Goal: Answer question/provide support: Share knowledge or assist other users

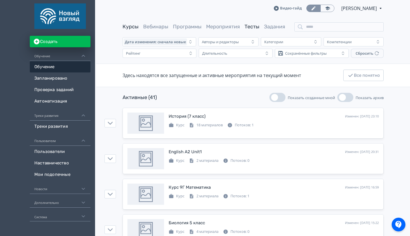
click at [244, 27] on link "Тесты" at bounding box center [251, 26] width 15 height 6
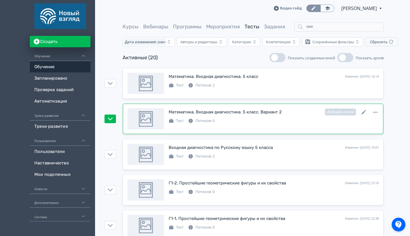
click at [269, 119] on div "[PERSON_NAME]: 0" at bounding box center [274, 120] width 210 height 7
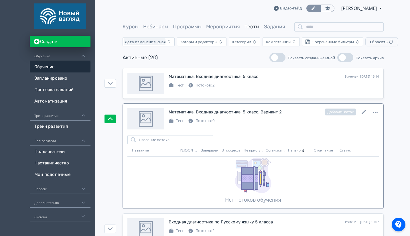
click at [305, 122] on div "[PERSON_NAME]: 0" at bounding box center [274, 120] width 210 height 7
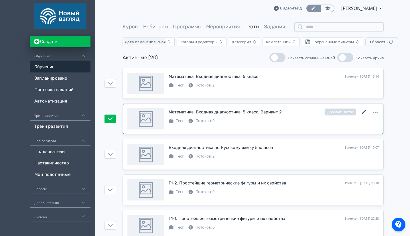
click at [364, 112] on icon at bounding box center [364, 112] width 4 height 4
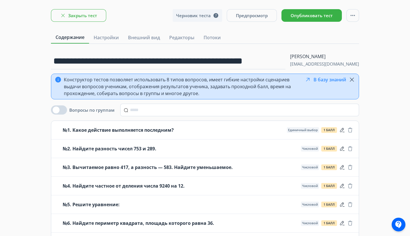
click at [82, 14] on button "Закрыть тест" at bounding box center [78, 15] width 55 height 13
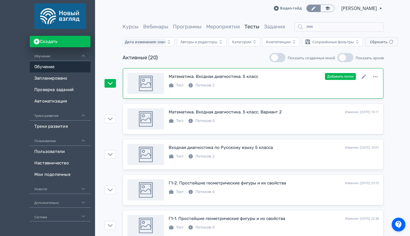
click at [268, 88] on div "[PERSON_NAME]: 2" at bounding box center [274, 84] width 210 height 7
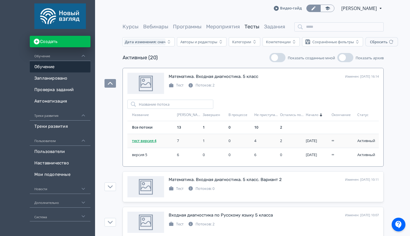
click at [152, 142] on span "тест версия 4" at bounding box center [152, 141] width 40 height 6
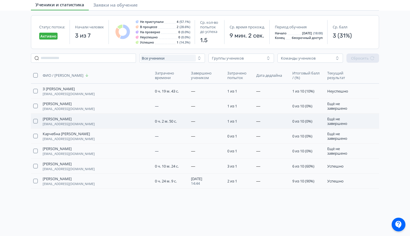
scroll to position [44, 0]
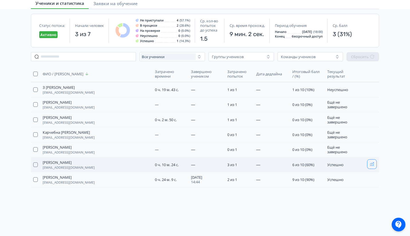
click at [372, 163] on icon "button" at bounding box center [372, 164] width 5 height 5
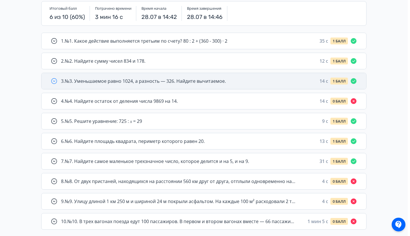
scroll to position [79, 0]
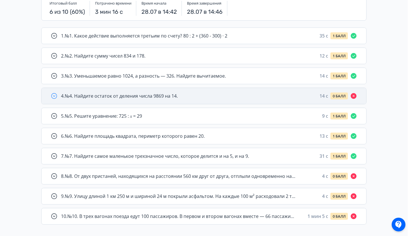
click at [305, 100] on div "4 . №4. Найдите остаток от деления числа 9869 на 14. 14 c 0 БАЛЛ" at bounding box center [204, 96] width 325 height 16
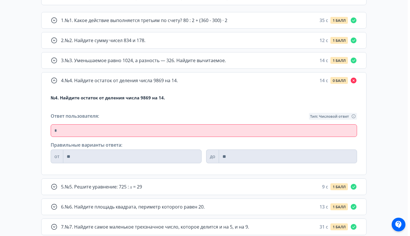
scroll to position [96, 0]
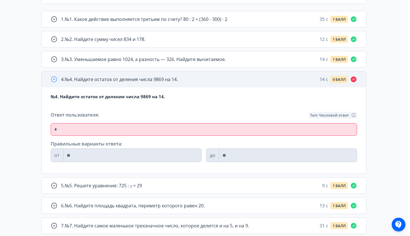
click at [289, 77] on div "4 . №4. Найдите остаток от деления числа 9869 на 14. 14 c 0 БАЛЛ" at bounding box center [209, 79] width 296 height 7
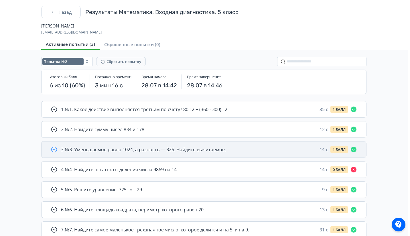
scroll to position [5, 0]
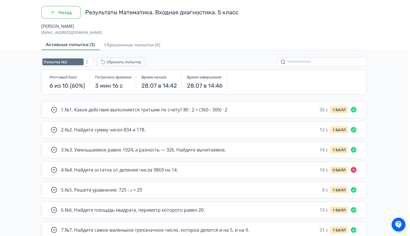
click at [60, 9] on button "Назад" at bounding box center [61, 12] width 40 height 13
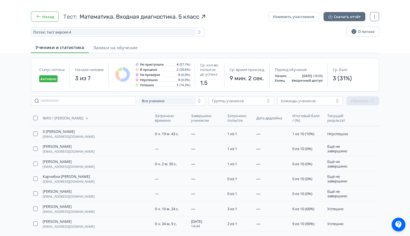
click at [50, 11] on button "Назад" at bounding box center [45, 16] width 28 height 10
